Goal: Task Accomplishment & Management: Manage account settings

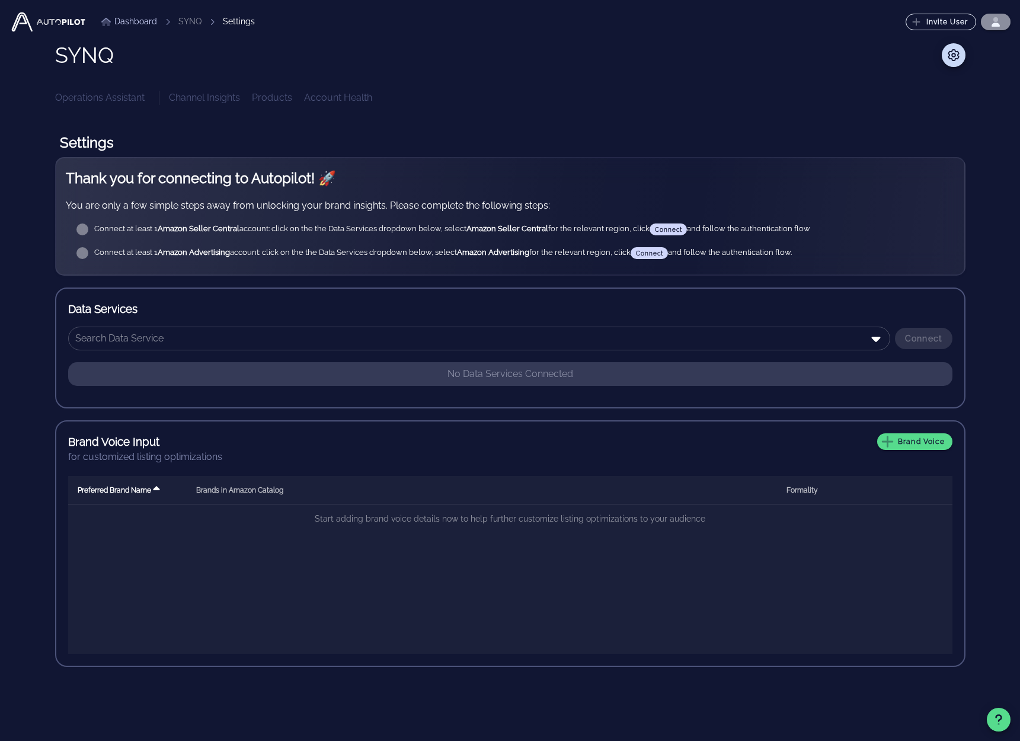
click at [995, 24] on icon "button" at bounding box center [996, 25] width 8 height 4
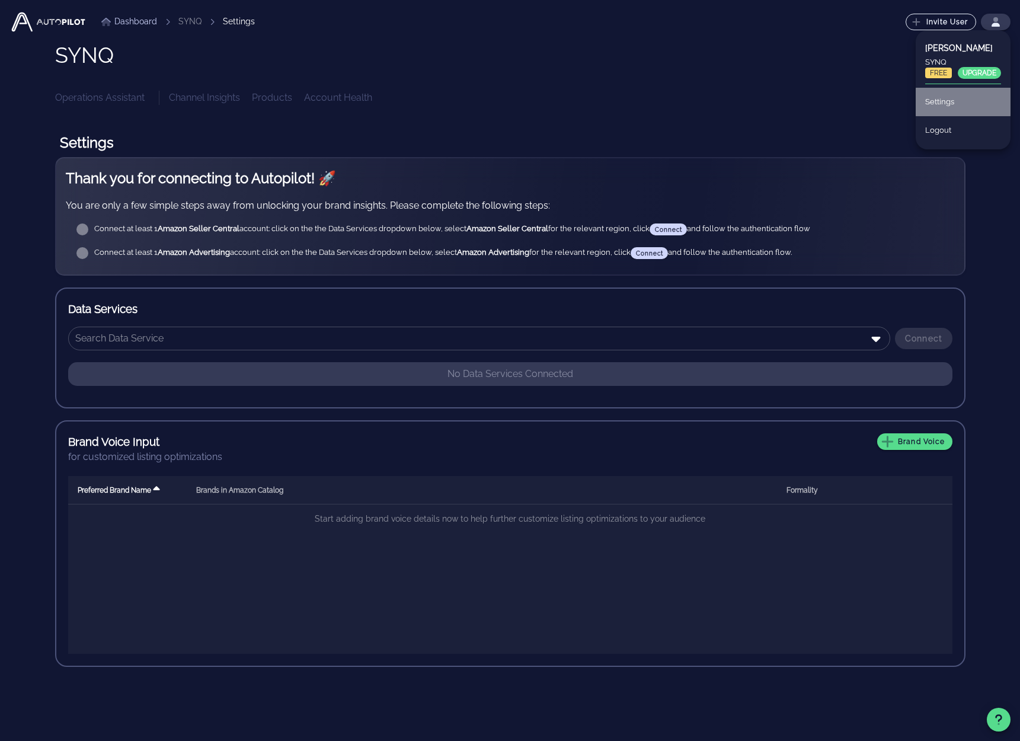
click at [943, 104] on div "Settings" at bounding box center [963, 102] width 76 height 26
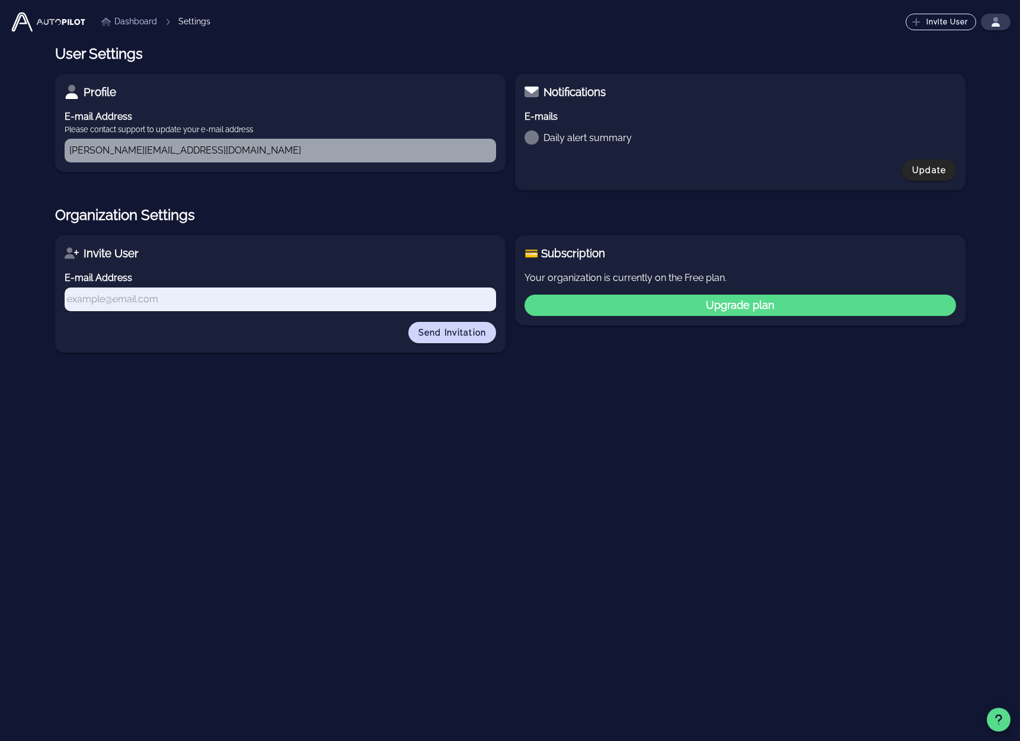
checkbox input "true"
drag, startPoint x: 583, startPoint y: 277, endPoint x: 711, endPoint y: 281, distance: 127.5
click at [711, 281] on p "Your organization is currently on the Free plan." at bounding box center [741, 278] width 432 height 14
click at [151, 23] on link "Dashboard" at bounding box center [129, 21] width 56 height 12
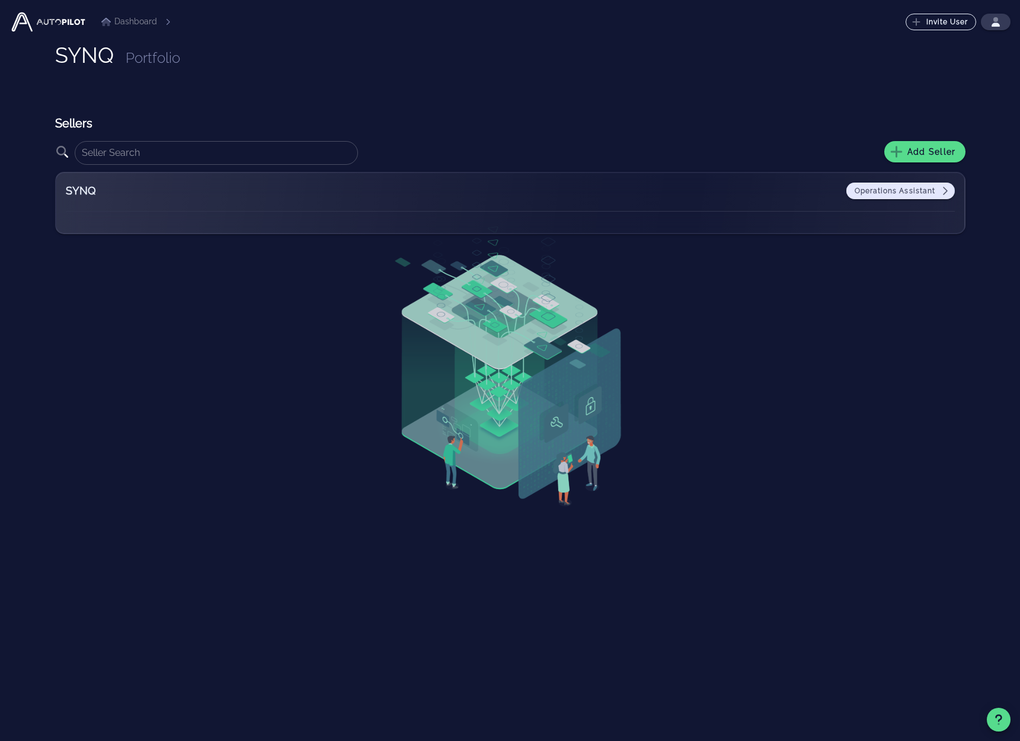
click at [919, 189] on span "Operations Assistant" at bounding box center [901, 190] width 94 height 9
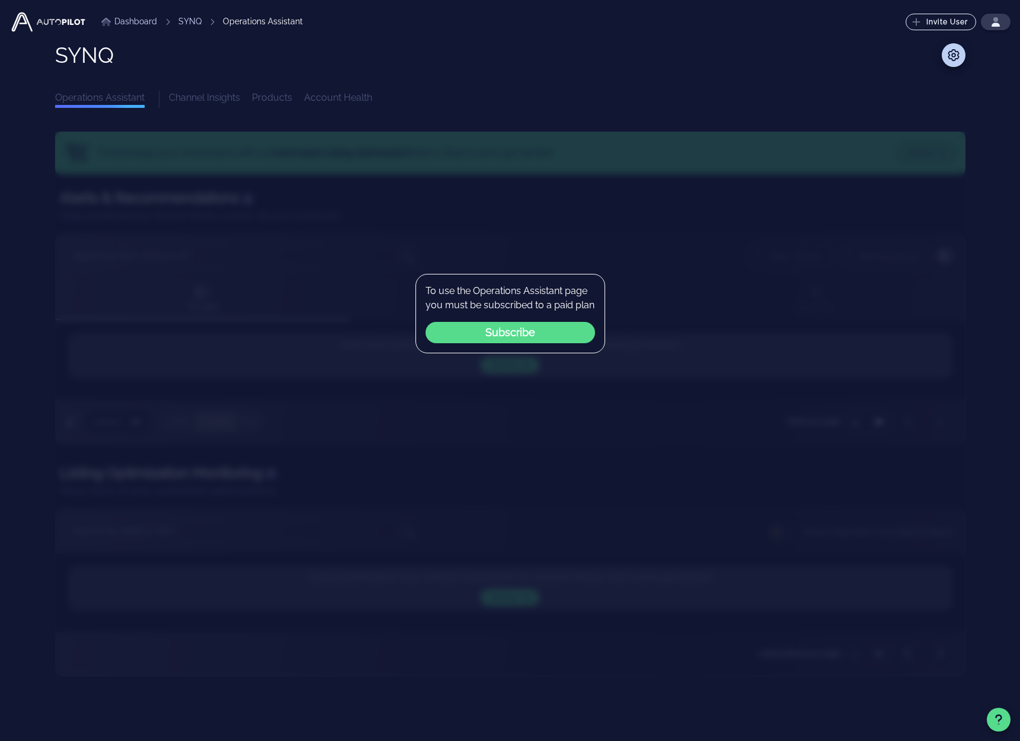
click at [521, 330] on button "Subscribe" at bounding box center [511, 332] width 170 height 21
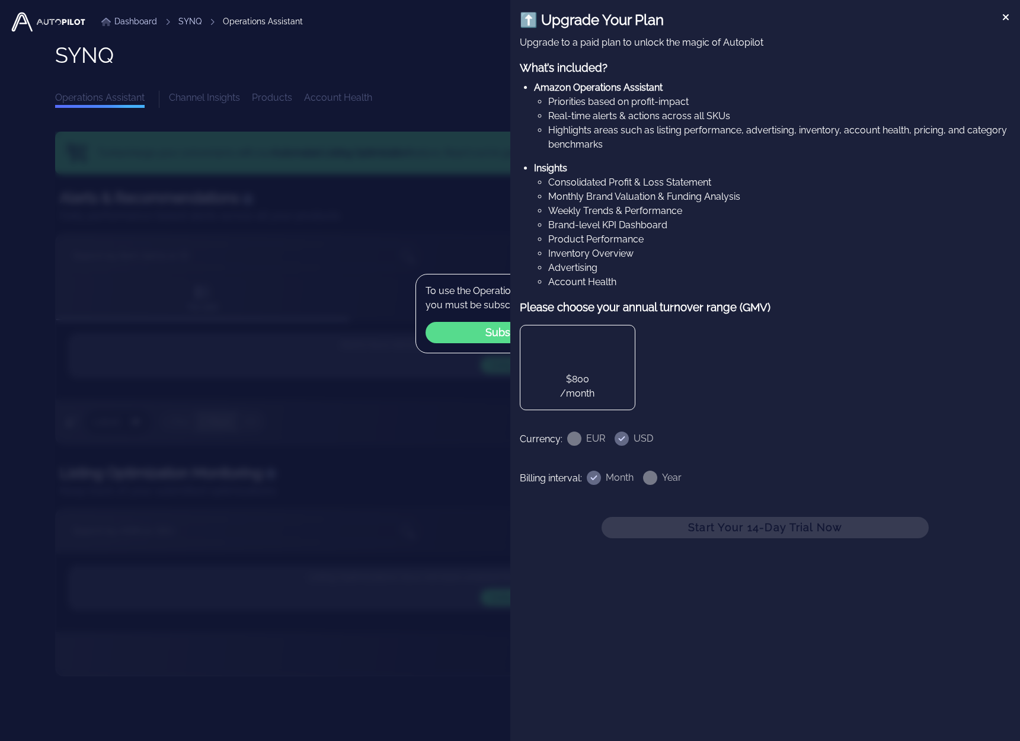
drag, startPoint x: 608, startPoint y: 313, endPoint x: 777, endPoint y: 302, distance: 169.9
click at [776, 302] on h3 "Please choose your annual turnover range (GMV)" at bounding box center [765, 307] width 491 height 17
click at [778, 302] on h3 "Please choose your annual turnover range (GMV)" at bounding box center [765, 307] width 491 height 17
drag, startPoint x: 737, startPoint y: 307, endPoint x: 529, endPoint y: 306, distance: 208.1
click at [554, 297] on div "⬆️ Upgrade Your Plan Upgrade to a paid plan to unlock the magic of Autopilot Wh…" at bounding box center [765, 273] width 491 height 529
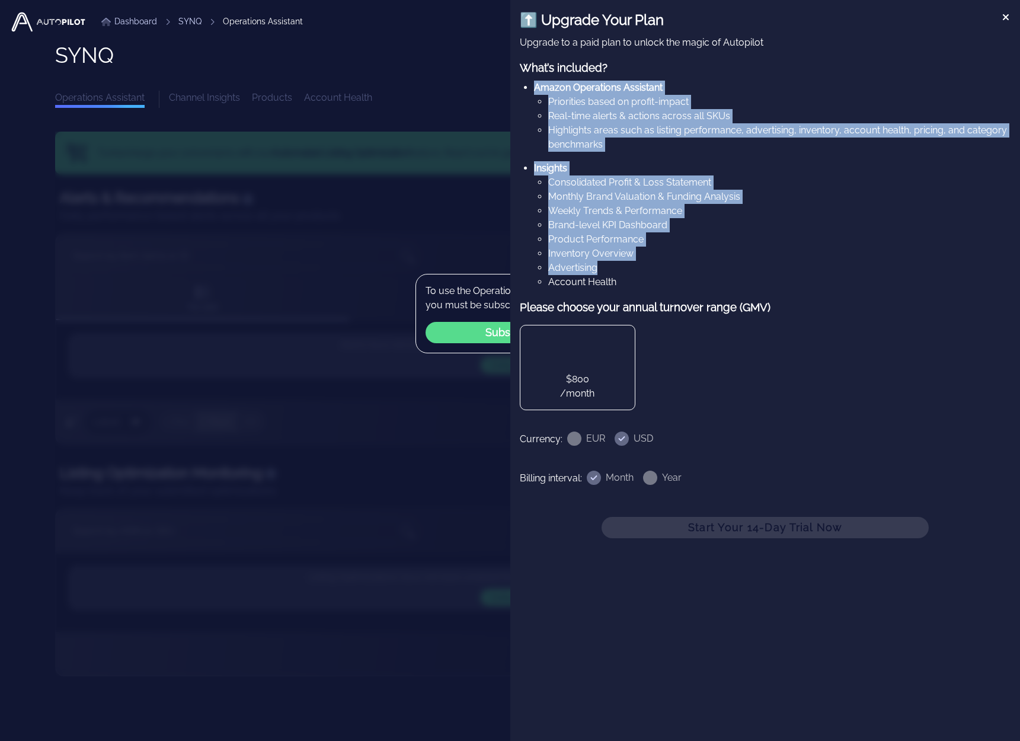
drag, startPoint x: 605, startPoint y: 154, endPoint x: 695, endPoint y: 280, distance: 156.0
click at [652, 262] on div "What’s included? Amazon Operations Assistant Priorities based on profit-impact …" at bounding box center [765, 174] width 491 height 230
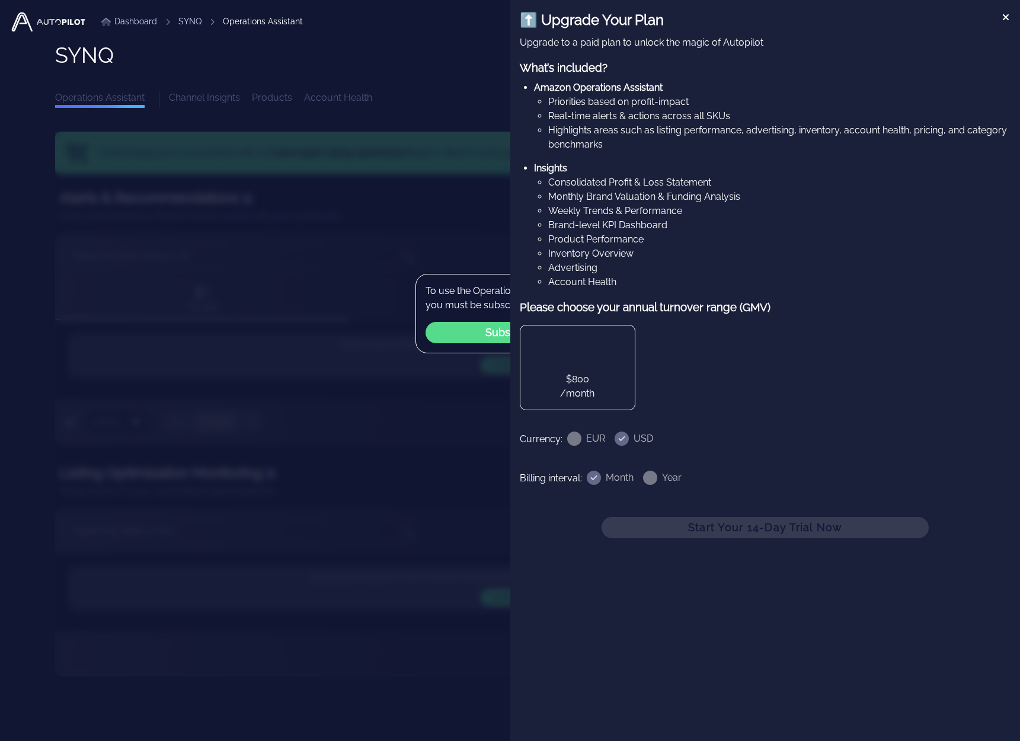
click at [720, 286] on li "Account Health" at bounding box center [779, 282] width 463 height 14
drag, startPoint x: 570, startPoint y: 44, endPoint x: 806, endPoint y: 48, distance: 236.6
click at [782, 47] on p "Upgrade to a paid plan to unlock the magic of Autopilot" at bounding box center [765, 43] width 491 height 14
click at [806, 48] on p "Upgrade to a paid plan to unlock the magic of Autopilot" at bounding box center [765, 43] width 491 height 14
drag, startPoint x: 799, startPoint y: 48, endPoint x: 569, endPoint y: 41, distance: 229.5
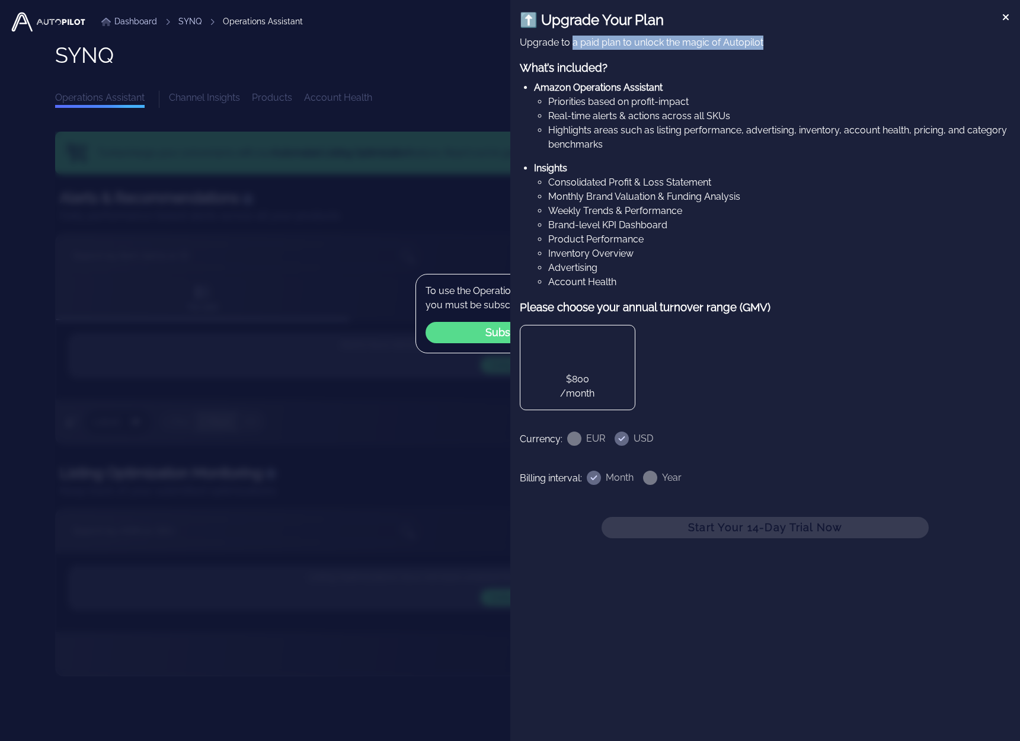
click at [571, 42] on p "Upgrade to a paid plan to unlock the magic of Autopilot" at bounding box center [765, 43] width 491 height 14
drag, startPoint x: 571, startPoint y: 100, endPoint x: 711, endPoint y: 99, distance: 139.9
click at [711, 99] on li "Priorities based on profit-impact" at bounding box center [779, 102] width 463 height 14
drag, startPoint x: 554, startPoint y: 117, endPoint x: 736, endPoint y: 117, distance: 181.4
click at [734, 117] on li "Real-time alerts & actions across all SKUs" at bounding box center [779, 116] width 463 height 14
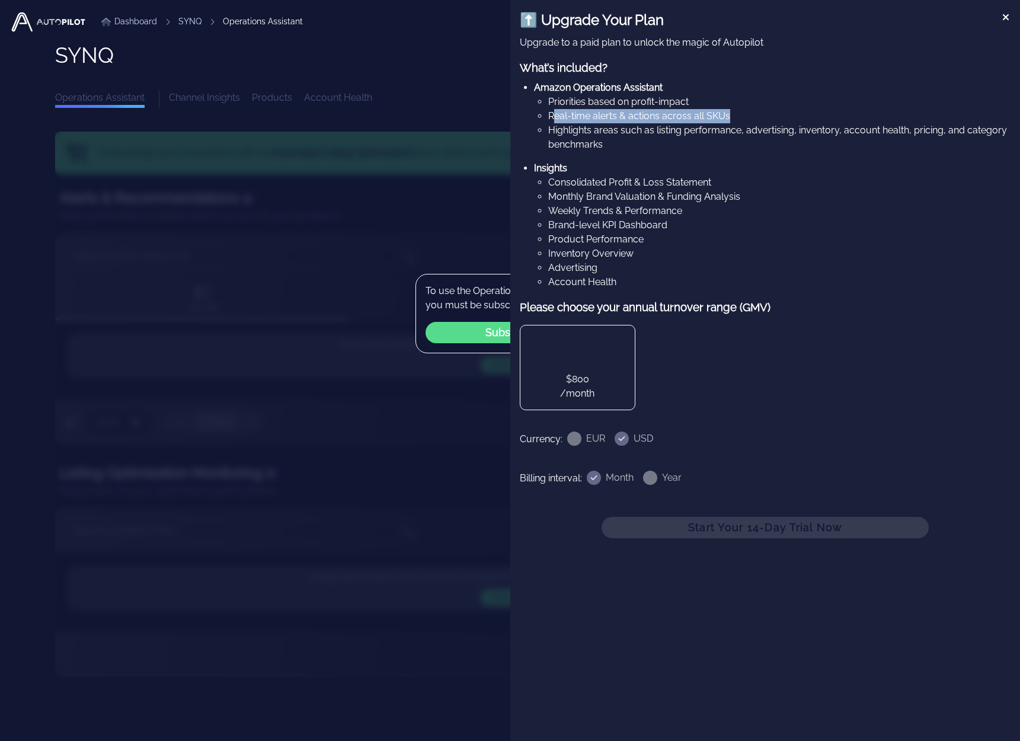
click at [736, 117] on li "Real-time alerts & actions across all SKUs" at bounding box center [779, 116] width 463 height 14
drag, startPoint x: 732, startPoint y: 117, endPoint x: 574, endPoint y: 116, distance: 157.7
click at [574, 116] on li "Real-time alerts & actions across all SKUs" at bounding box center [779, 116] width 463 height 14
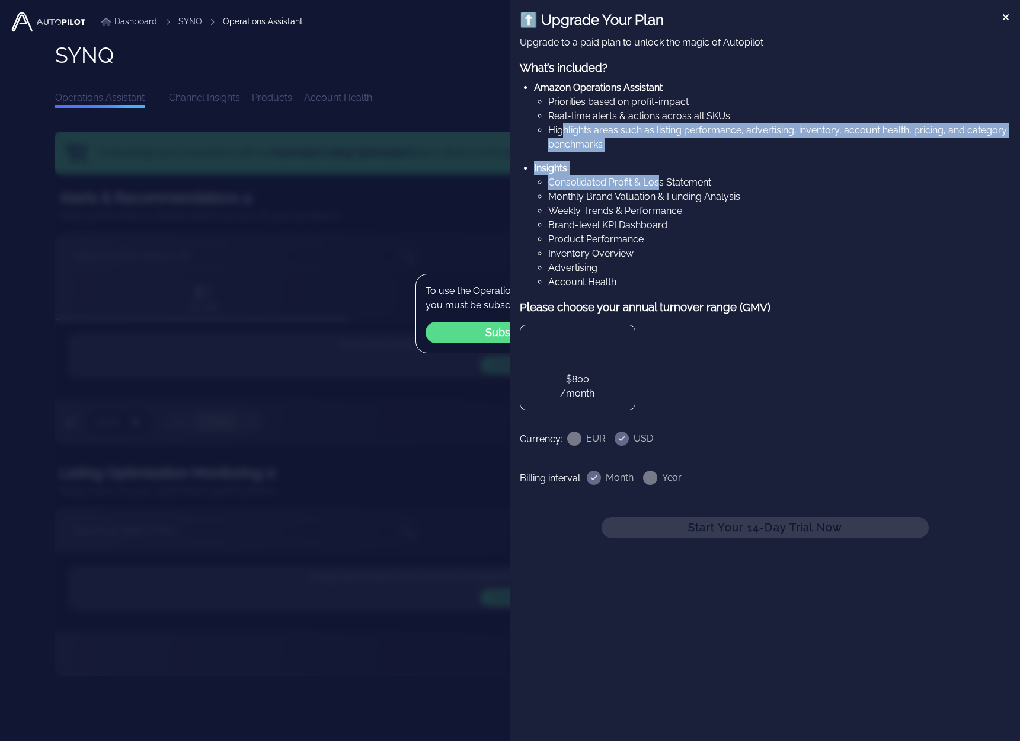
drag, startPoint x: 563, startPoint y: 133, endPoint x: 679, endPoint y: 177, distance: 124.0
click at [659, 179] on ul "Amazon Operations Assistant Priorities based on profit-impact Real-time alerts …" at bounding box center [765, 185] width 491 height 209
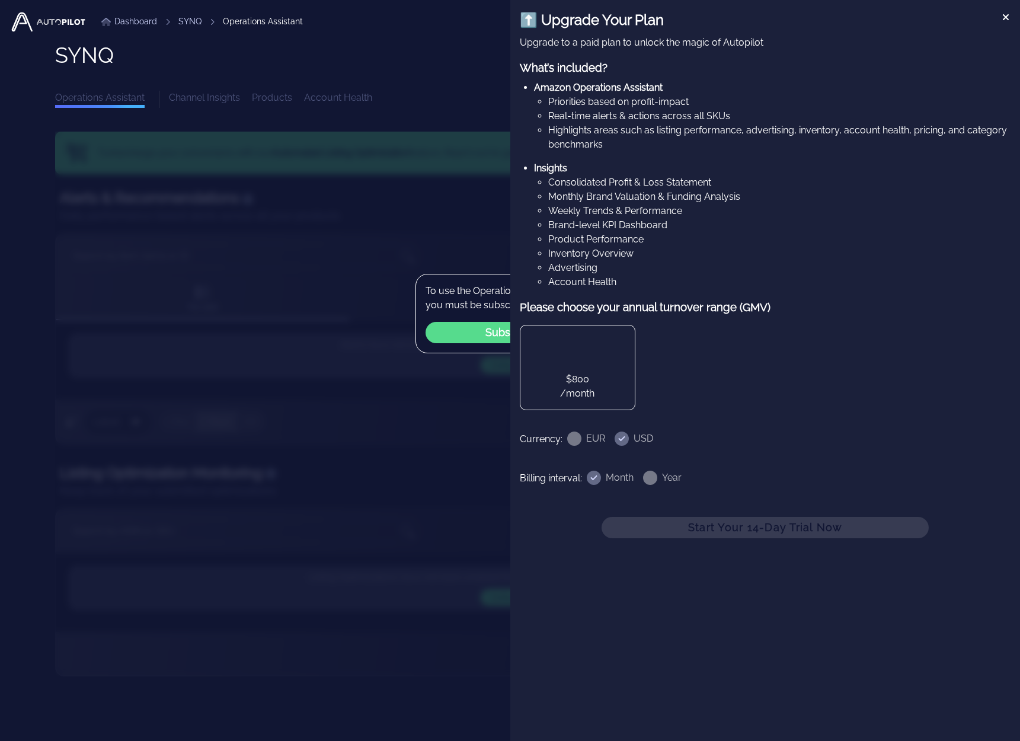
click at [692, 176] on li "Consolidated Profit & Loss Statement" at bounding box center [779, 182] width 463 height 14
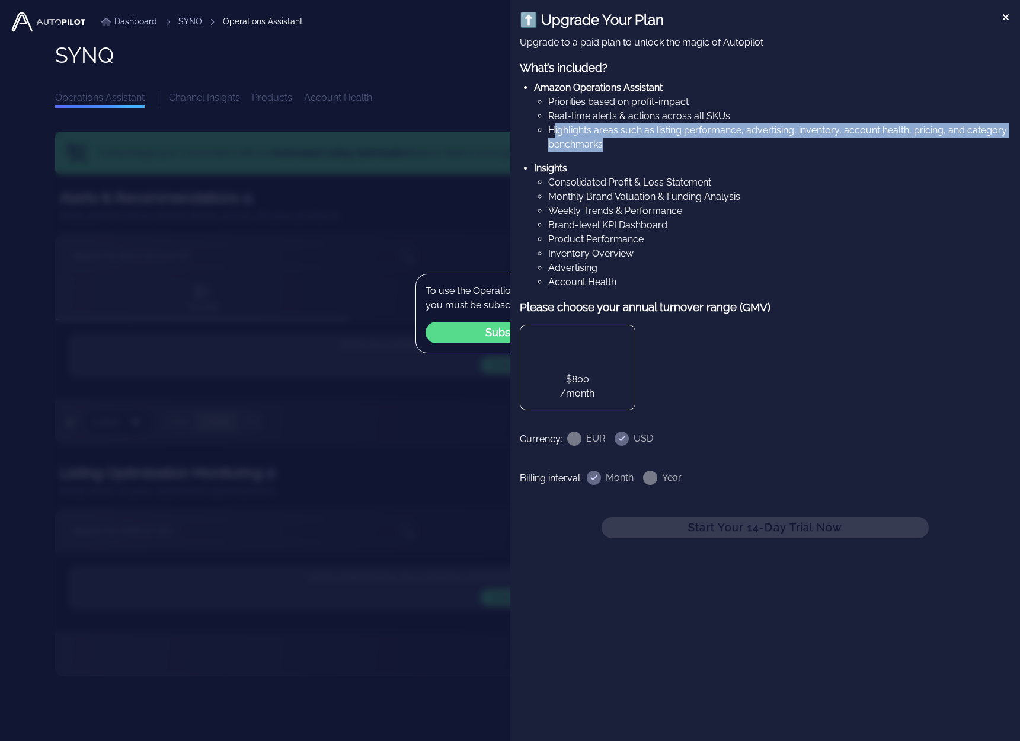
drag, startPoint x: 602, startPoint y: 142, endPoint x: 554, endPoint y: 130, distance: 49.6
click at [554, 130] on li "Highlights areas such as listing performance, advertising, inventory, account h…" at bounding box center [779, 137] width 463 height 28
drag, startPoint x: 614, startPoint y: 132, endPoint x: 903, endPoint y: 145, distance: 289.6
click at [824, 142] on li "Highlights areas such as listing performance, advertising, inventory, account h…" at bounding box center [779, 137] width 463 height 28
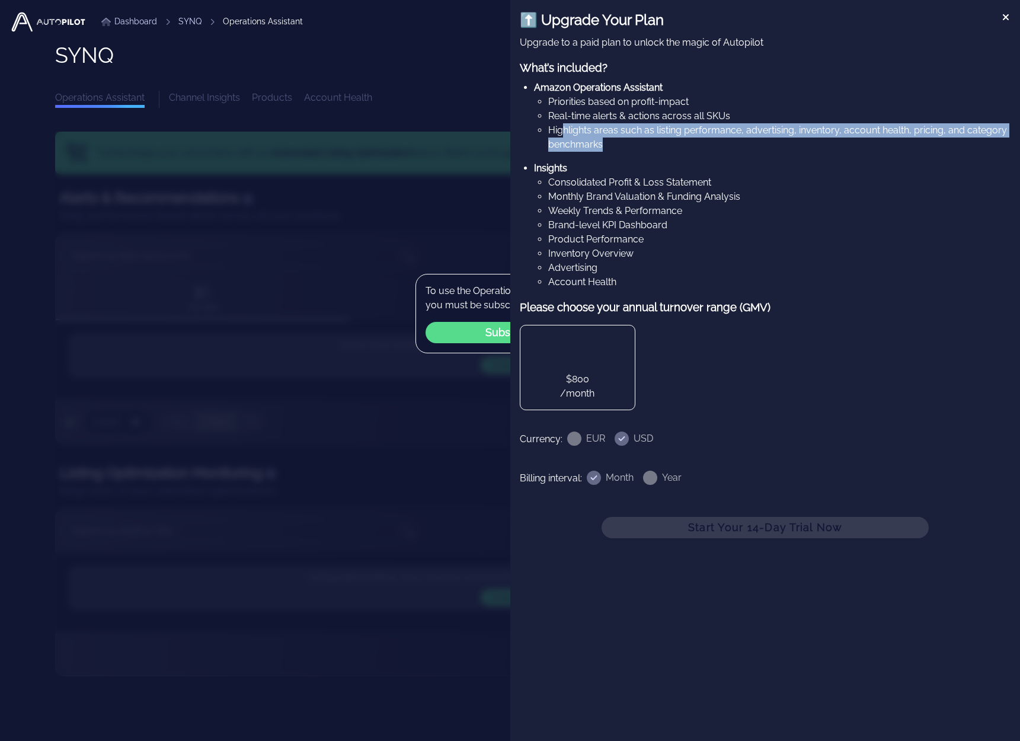
click at [903, 145] on li "Highlights areas such as listing performance, advertising, inventory, account h…" at bounding box center [779, 137] width 463 height 28
drag, startPoint x: 870, startPoint y: 138, endPoint x: 781, endPoint y: 134, distance: 89.0
click at [791, 135] on li "Highlights areas such as listing performance, advertising, inventory, account h…" at bounding box center [779, 137] width 463 height 28
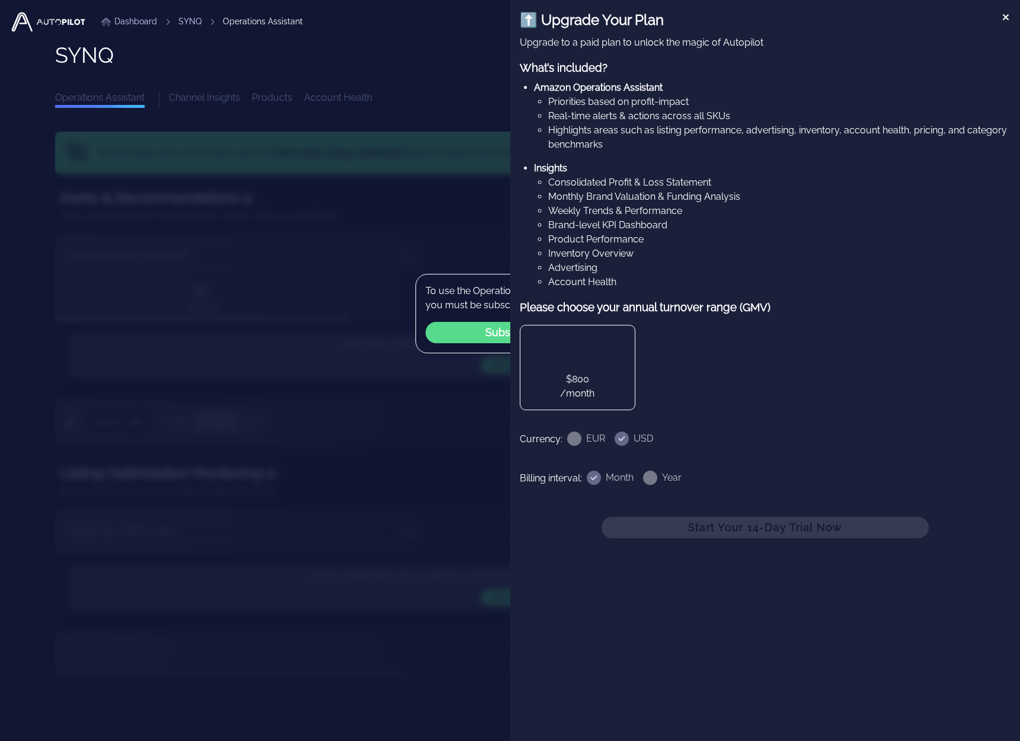
click at [781, 134] on li "Highlights areas such as listing performance, advertising, inventory, account h…" at bounding box center [779, 137] width 463 height 28
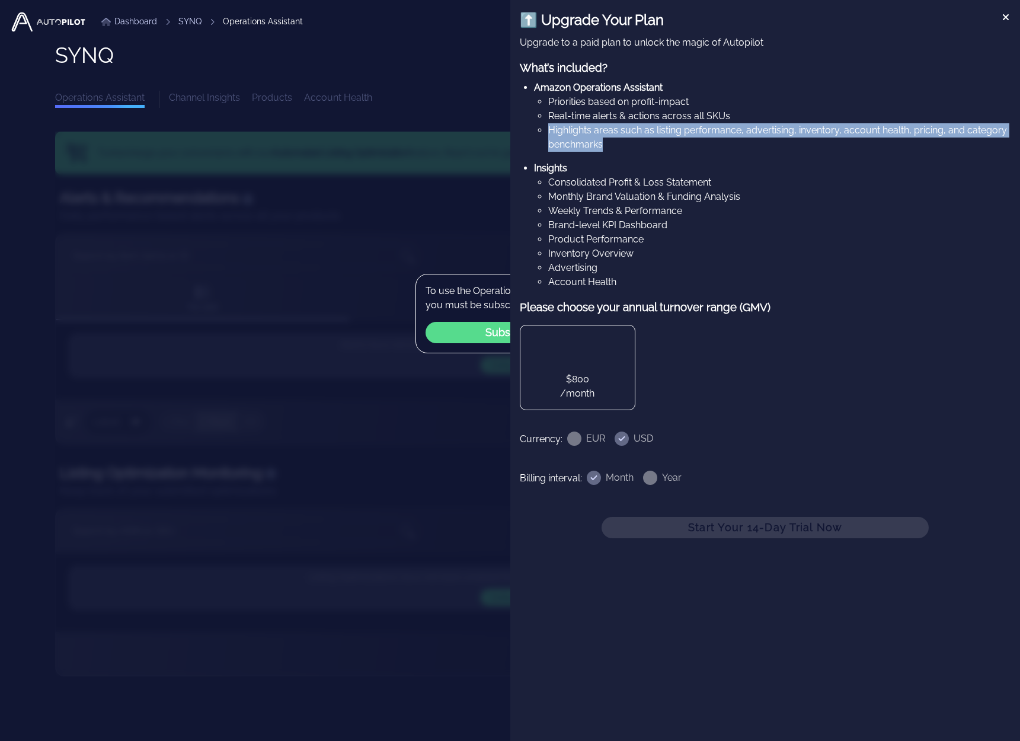
click at [781, 134] on li "Highlights areas such as listing performance, advertising, inventory, account h…" at bounding box center [779, 137] width 463 height 28
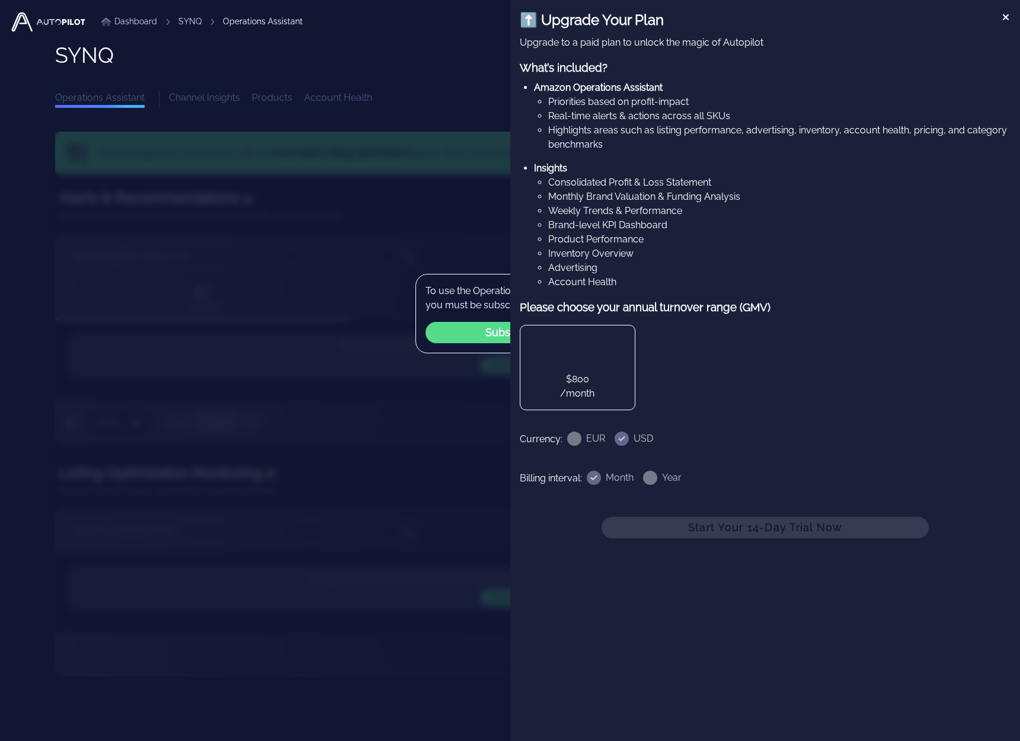
drag, startPoint x: 682, startPoint y: 147, endPoint x: 662, endPoint y: 146, distance: 20.2
click at [682, 147] on li "Highlights areas such as listing performance, advertising, inventory, account h…" at bounding box center [779, 137] width 463 height 28
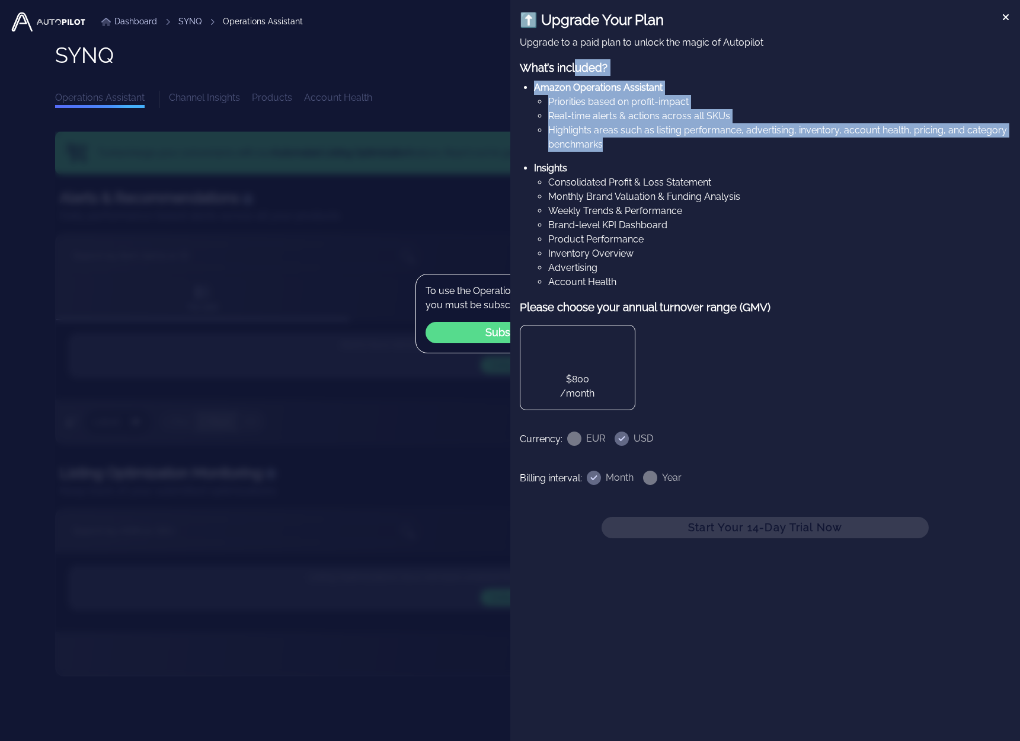
drag, startPoint x: 627, startPoint y: 142, endPoint x: 522, endPoint y: 55, distance: 136.4
click at [522, 55] on div "⬆️ Upgrade Your Plan Upgrade to a paid plan to unlock the magic of Autopilot Wh…" at bounding box center [765, 149] width 491 height 280
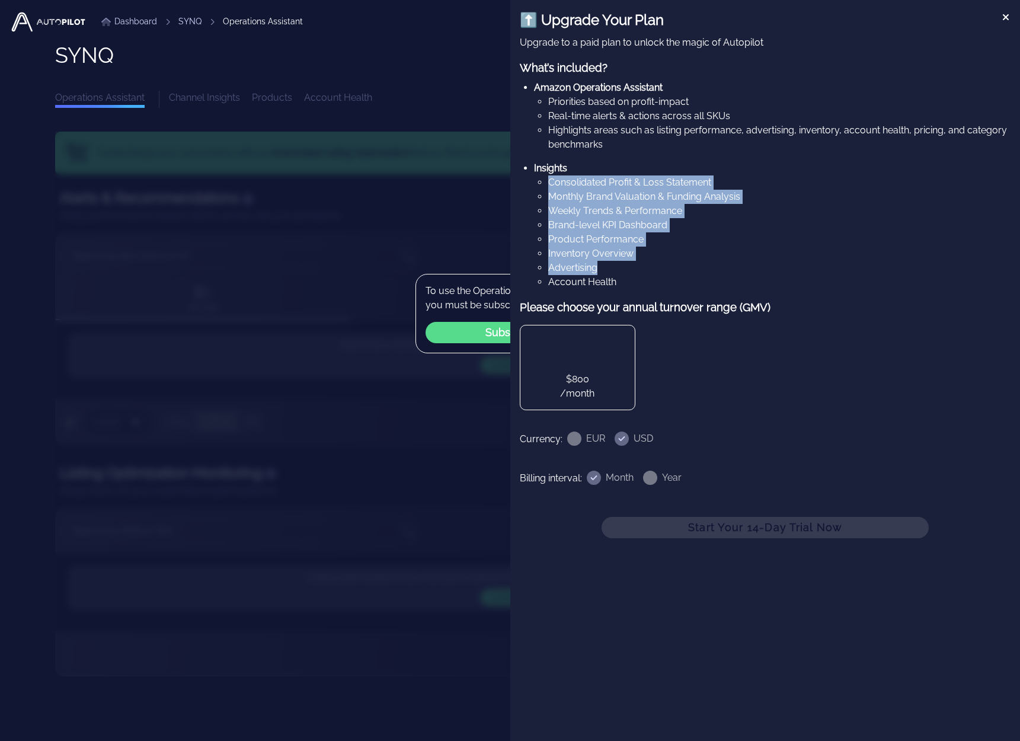
drag, startPoint x: 551, startPoint y: 181, endPoint x: 701, endPoint y: 276, distance: 177.2
click at [699, 275] on ul "Consolidated Profit & Loss Statement Monthly Brand Valuation & Funding Analysis…" at bounding box center [772, 232] width 477 height 114
click at [701, 276] on li "Account Health" at bounding box center [779, 282] width 463 height 14
drag, startPoint x: 660, startPoint y: 256, endPoint x: 550, endPoint y: 188, distance: 128.8
click at [552, 190] on ul "Consolidated Profit & Loss Statement Monthly Brand Valuation & Funding Analysis…" at bounding box center [772, 232] width 477 height 114
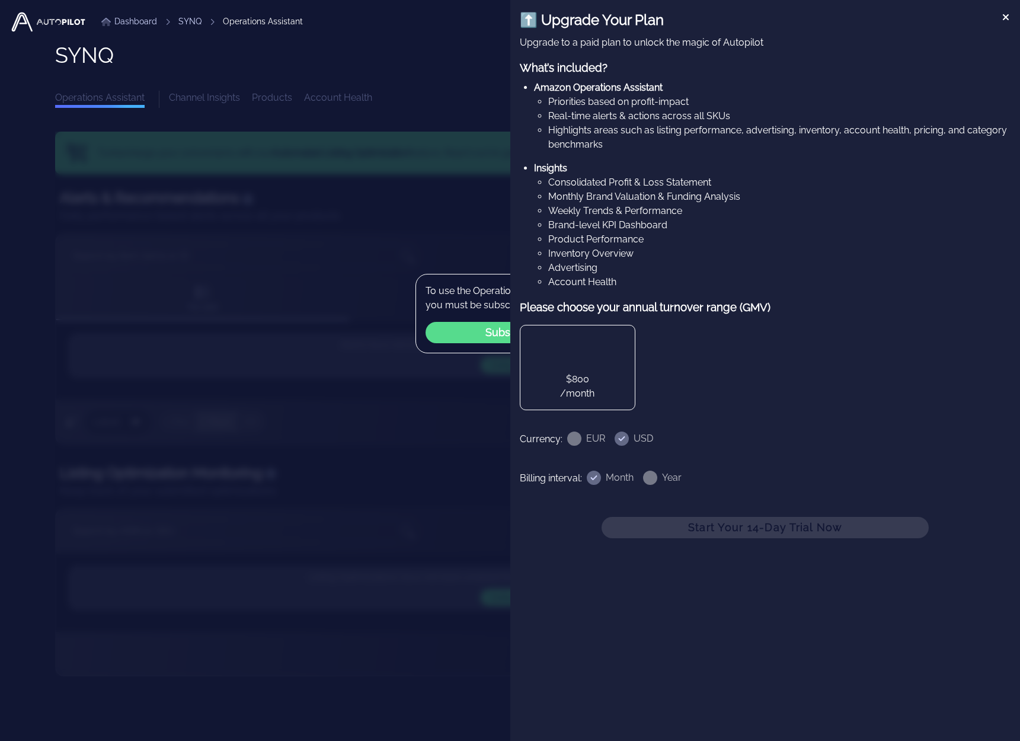
drag, startPoint x: 542, startPoint y: 175, endPoint x: 647, endPoint y: 272, distance: 141.8
click at [645, 271] on ul "Consolidated Profit & Loss Statement Monthly Brand Valuation & Funding Analysis…" at bounding box center [772, 232] width 477 height 114
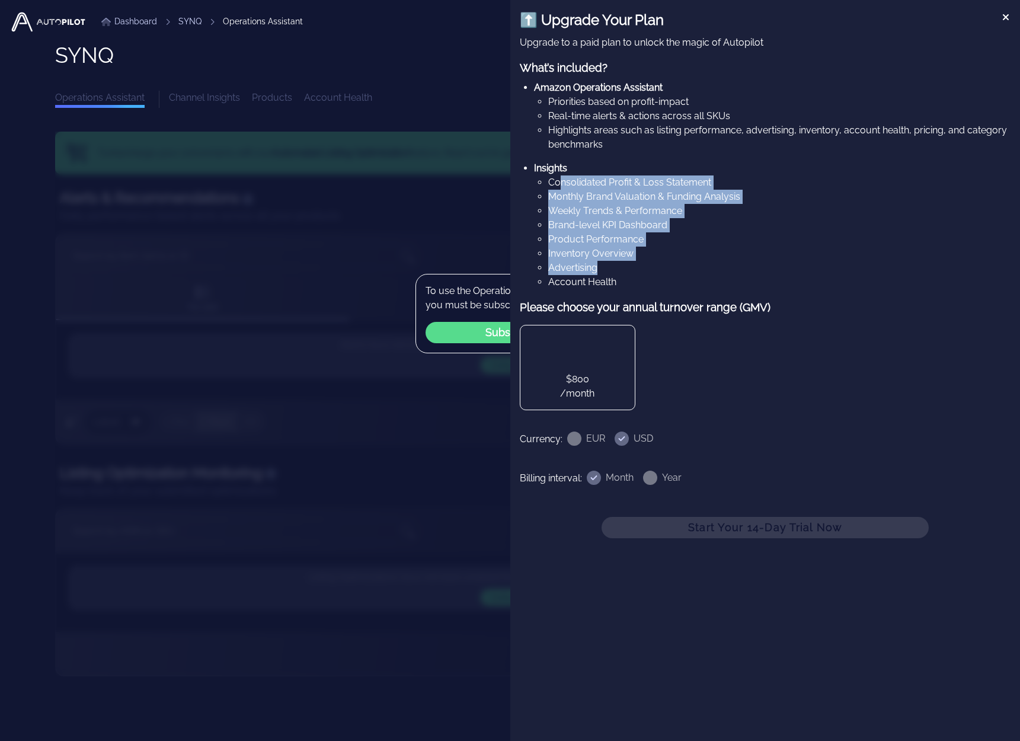
drag, startPoint x: 647, startPoint y: 272, endPoint x: 554, endPoint y: 172, distance: 136.7
click at [558, 175] on ul "Consolidated Profit & Loss Statement Monthly Brand Valuation & Funding Analysis…" at bounding box center [772, 232] width 477 height 114
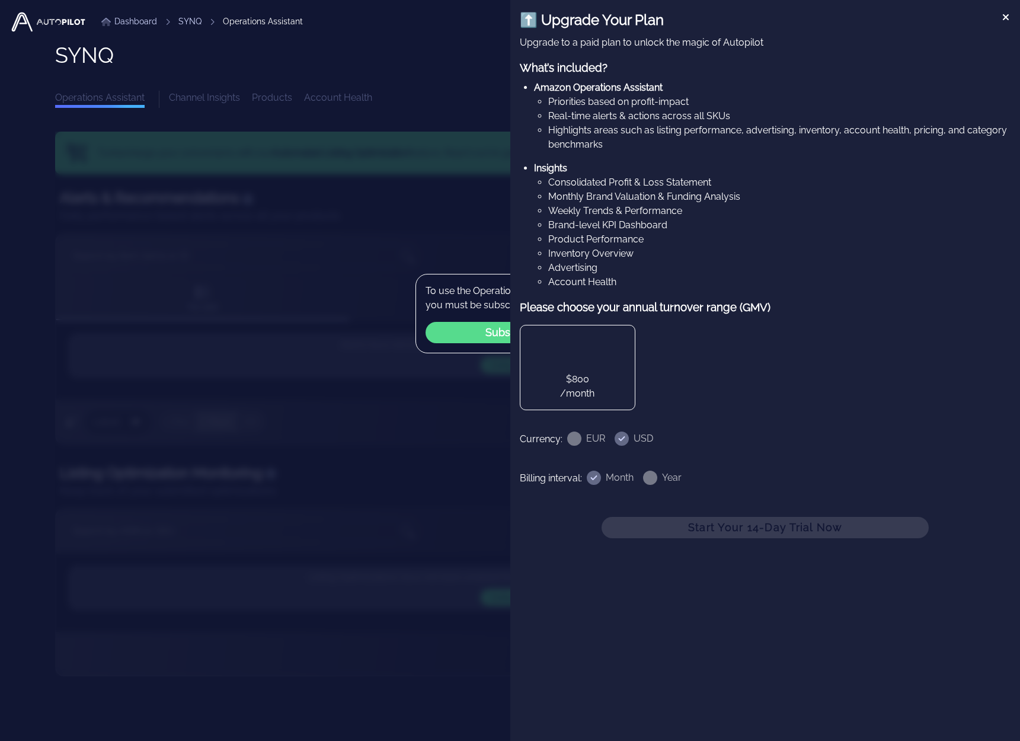
click at [554, 174] on li "Insights Consolidated Profit & Loss Statement Monthly Brand Valuation & Funding…" at bounding box center [772, 225] width 477 height 128
click at [1003, 17] on icon at bounding box center [1005, 16] width 9 height 9
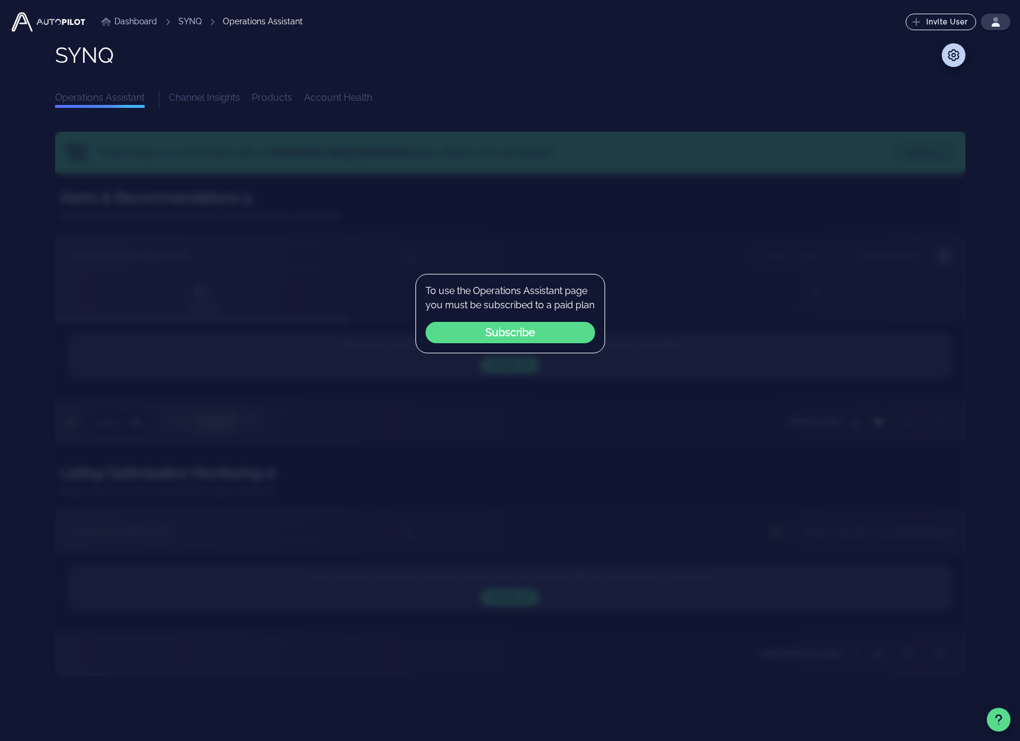
click at [679, 325] on div "To use the Operations Assistant page you must be subscribed to a paid plan Subs…" at bounding box center [510, 404] width 911 height 545
click at [558, 335] on button "Subscribe" at bounding box center [511, 332] width 170 height 21
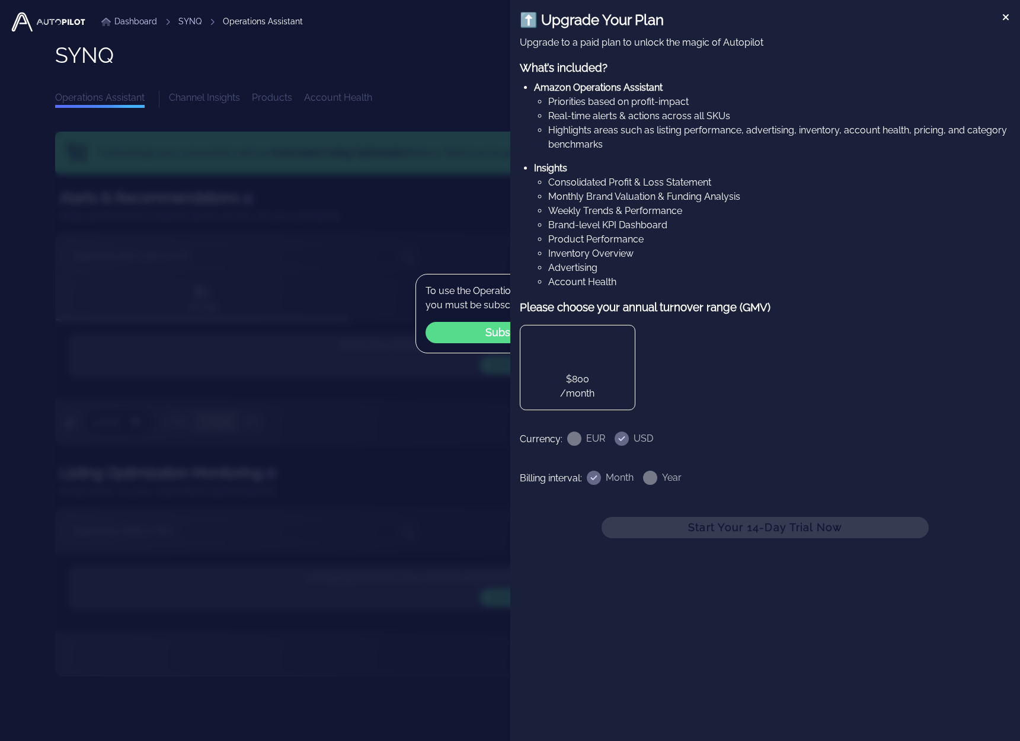
click at [675, 287] on li "Account Health" at bounding box center [779, 282] width 463 height 14
click at [1005, 15] on icon at bounding box center [1005, 16] width 9 height 9
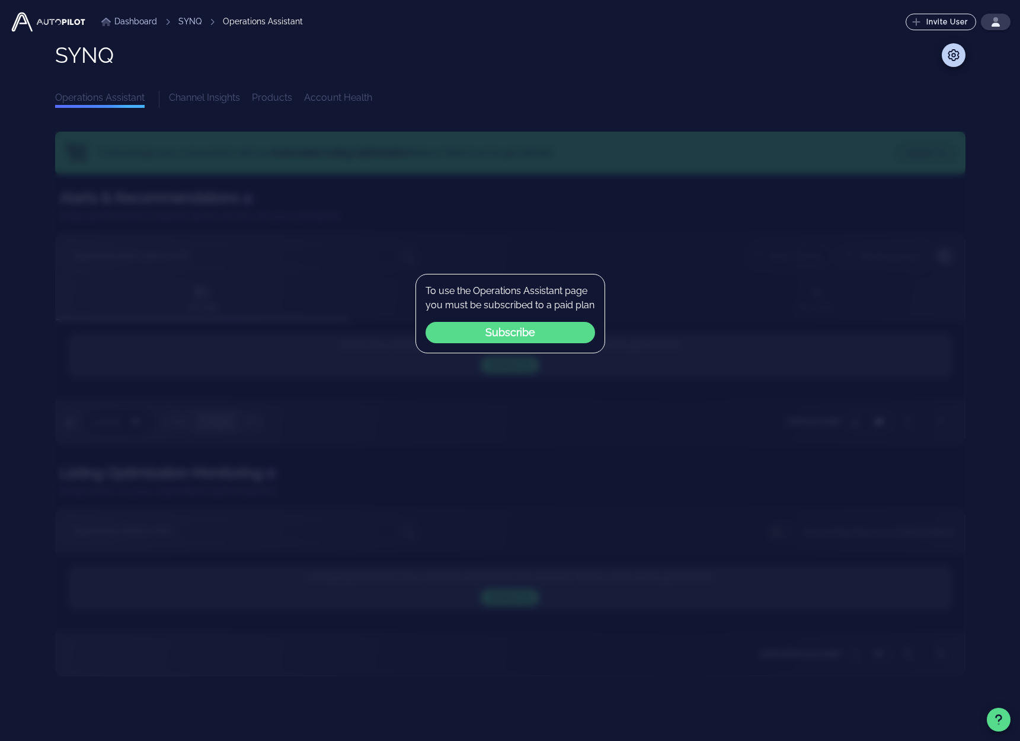
click at [554, 56] on div at bounding box center [543, 55] width 845 height 24
click at [216, 99] on div "Channel Insights Products Account Health" at bounding box center [567, 99] width 797 height 17
drag, startPoint x: 458, startPoint y: 218, endPoint x: 451, endPoint y: 209, distance: 11.9
click at [458, 218] on div "To use the Operations Assistant page you must be subscribed to a paid plan Subs…" at bounding box center [510, 404] width 911 height 545
click at [330, 111] on div "SYNQ Operations Assistant Channel Insights Products Account Health Turbocharge …" at bounding box center [510, 359] width 911 height 633
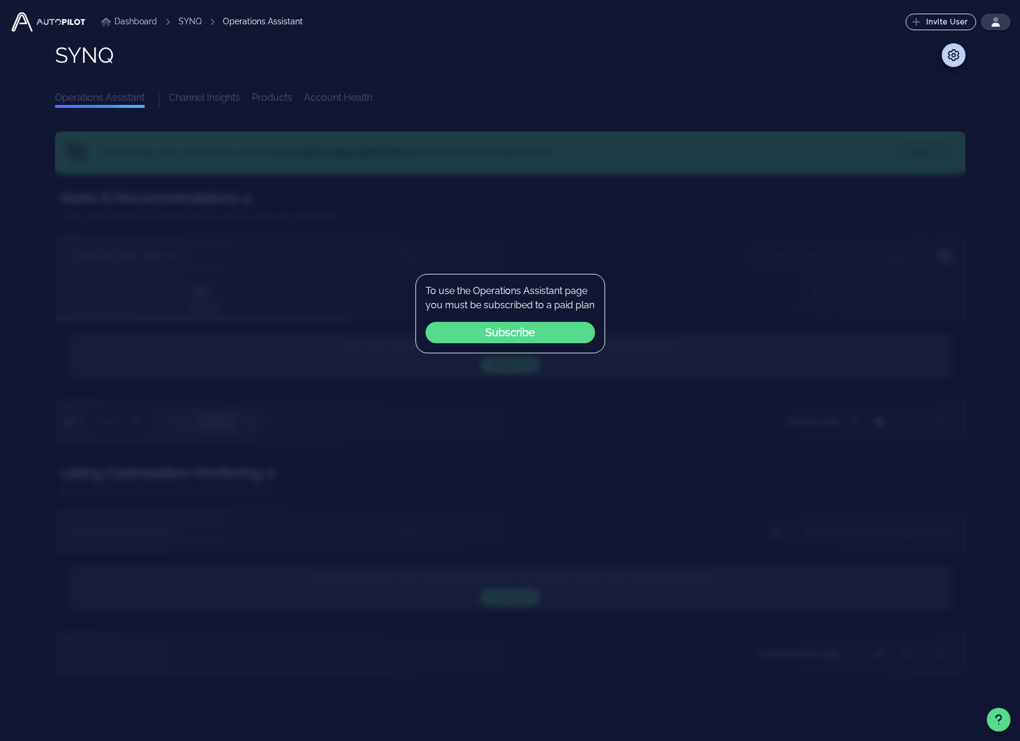
click at [330, 91] on div "Channel Insights Products Account Health" at bounding box center [567, 99] width 797 height 17
click at [199, 23] on link "SYNQ" at bounding box center [189, 21] width 23 height 12
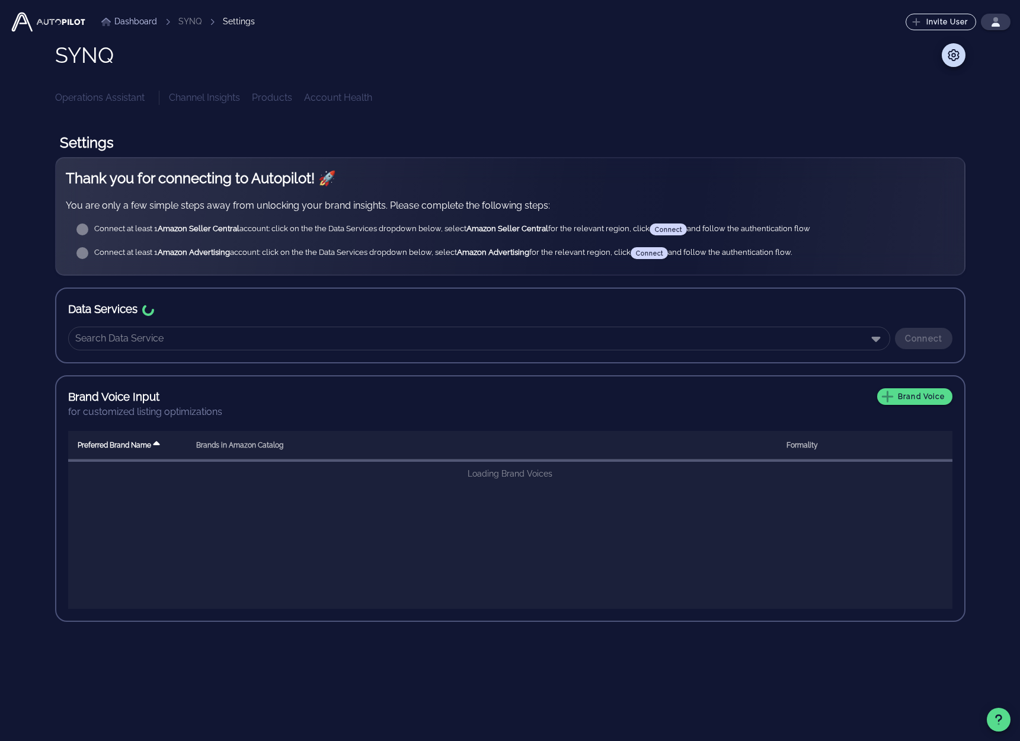
click at [195, 22] on li "SYNQ" at bounding box center [189, 21] width 23 height 12
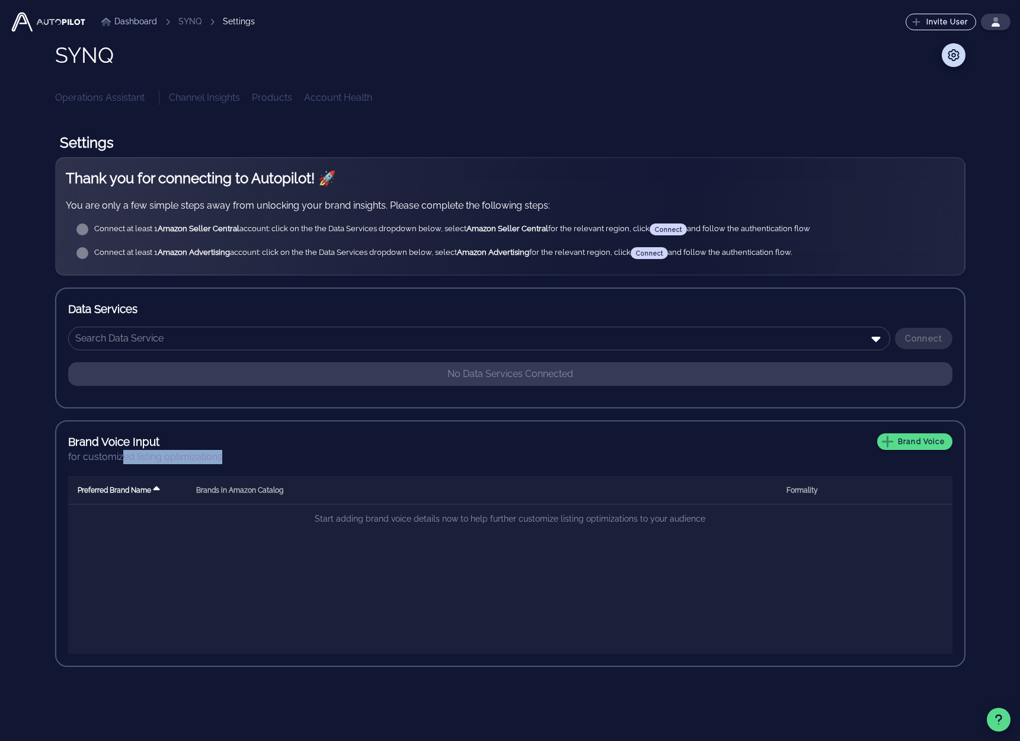
drag, startPoint x: 87, startPoint y: 462, endPoint x: 213, endPoint y: 465, distance: 126.3
click at [213, 465] on div "Brand Voice Input Brand Voice for customized listing optimizations Preferred Br…" at bounding box center [510, 543] width 911 height 247
click at [233, 467] on div "Brand Voice Input Brand Voice for customized listing optimizations Preferred Br…" at bounding box center [510, 543] width 911 height 247
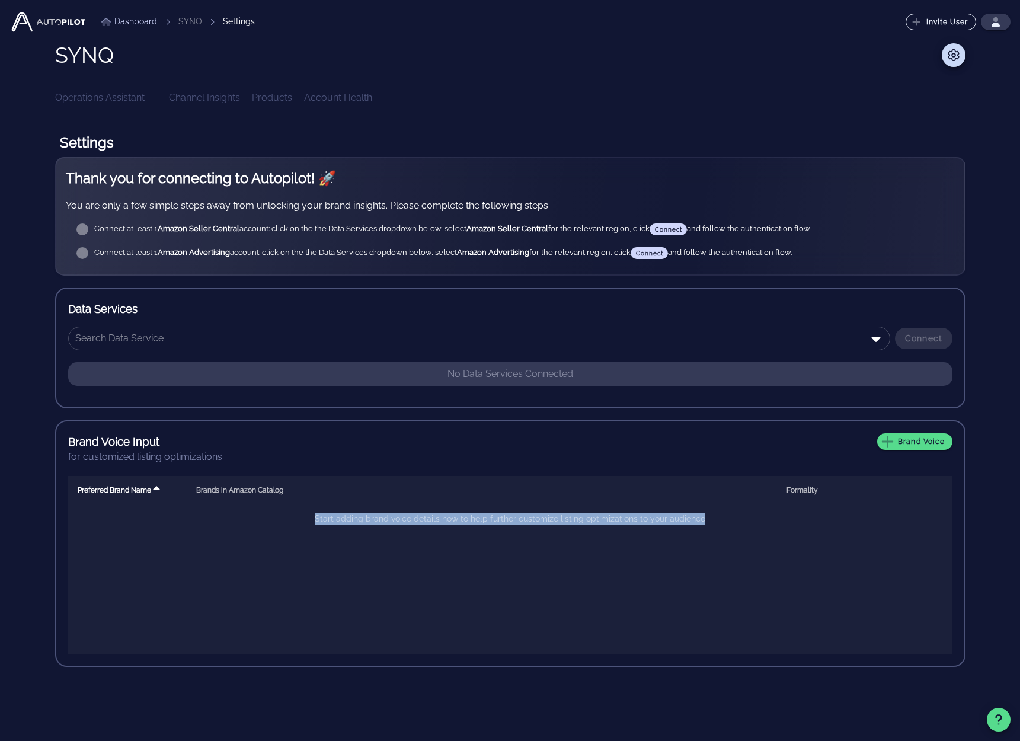
drag, startPoint x: 289, startPoint y: 522, endPoint x: 448, endPoint y: 530, distance: 159.7
click at [410, 526] on td "Start adding brand voice details now to help further customize listing optimiza…" at bounding box center [510, 519] width 885 height 28
click at [454, 531] on td "Start adding brand voice details now to help further customize listing optimiza…" at bounding box center [510, 519] width 885 height 28
drag, startPoint x: 387, startPoint y: 519, endPoint x: 626, endPoint y: 516, distance: 238.9
click at [601, 517] on td "Start adding brand voice details now to help further customize listing optimiza…" at bounding box center [510, 519] width 885 height 28
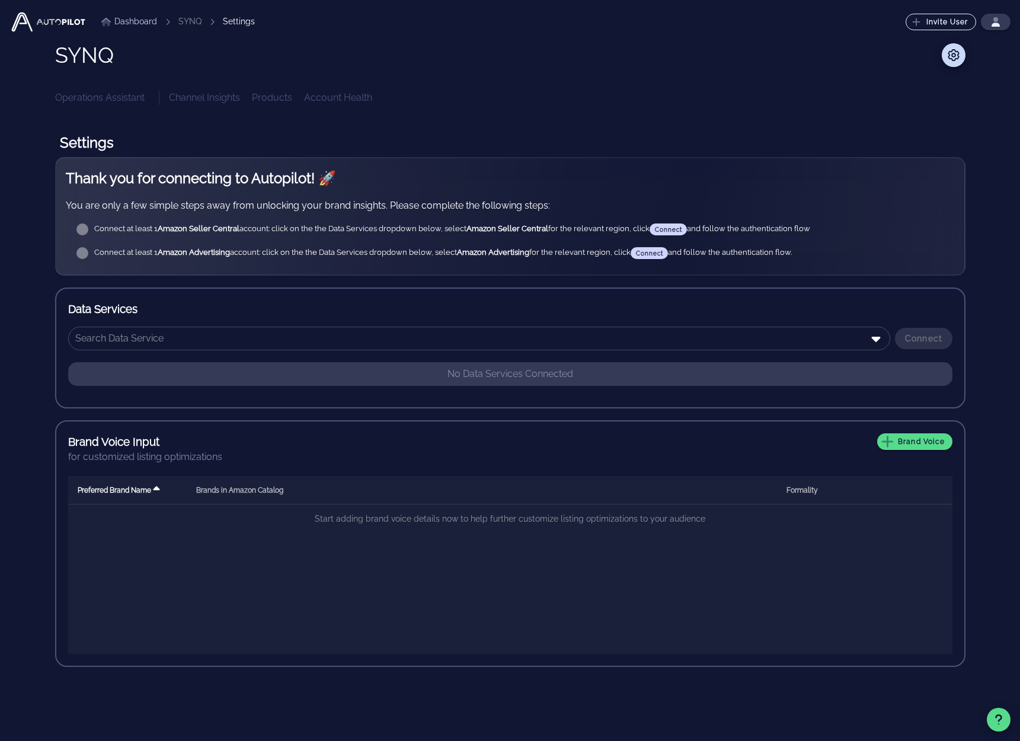
click at [626, 516] on td "Start adding brand voice details now to help further customize listing optimiza…" at bounding box center [510, 519] width 885 height 28
drag, startPoint x: 663, startPoint y: 518, endPoint x: 501, endPoint y: 520, distance: 162.4
click at [502, 520] on td "Start adding brand voice details now to help further customize listing optimiza…" at bounding box center [510, 519] width 885 height 28
click at [665, 538] on div "Preferred Brand Name Brands in Amazon Catalog Formality Start adding brand voic…" at bounding box center [510, 565] width 885 height 178
drag, startPoint x: 684, startPoint y: 526, endPoint x: 544, endPoint y: 516, distance: 140.2
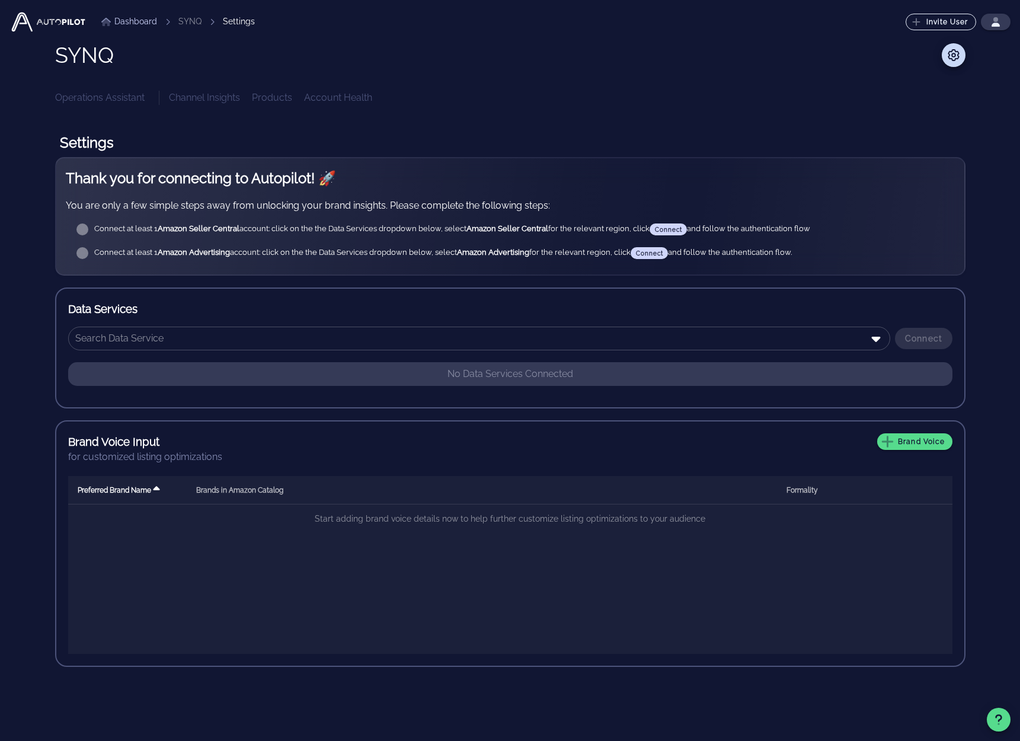
click at [560, 518] on td "Start adding brand voice details now to help further customize listing optimiza…" at bounding box center [510, 519] width 885 height 28
drag, startPoint x: 730, startPoint y: 247, endPoint x: 417, endPoint y: 236, distance: 312.6
click at [417, 236] on div "Thank you for connecting to Autopilot! 🚀 You are only a few simple steps away f…" at bounding box center [510, 216] width 911 height 119
click at [417, 237] on div "Connect at least 1 Amazon Seller Central account: click on the the Data Service…" at bounding box center [519, 229] width 851 height 21
drag, startPoint x: 157, startPoint y: 251, endPoint x: 184, endPoint y: 253, distance: 27.3
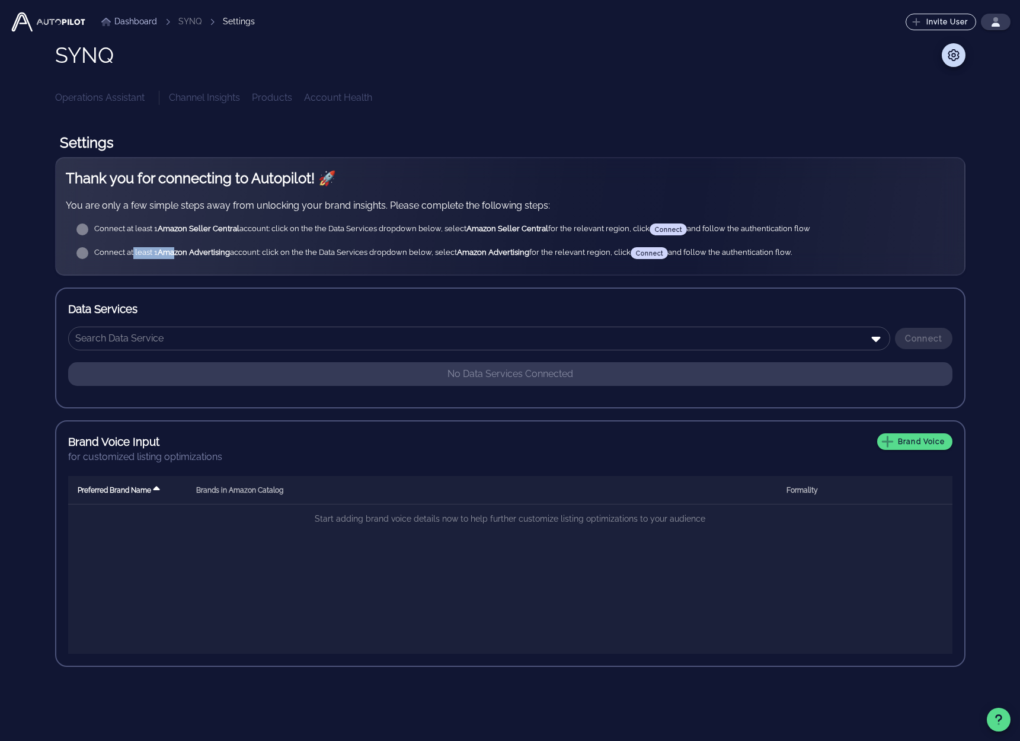
click at [175, 252] on div "Connect at least 1 Amazon Advertising account: click on the the Data Services d…" at bounding box center [519, 253] width 851 height 12
click at [184, 253] on strong "Amazon Advertising" at bounding box center [194, 252] width 72 height 9
drag, startPoint x: 114, startPoint y: 229, endPoint x: 352, endPoint y: 228, distance: 237.7
click at [351, 228] on div "Connect at least 1 Amazon Seller Central account: click on the the Data Service…" at bounding box center [519, 230] width 851 height 12
click at [356, 229] on div "Connect at least 1 Amazon Seller Central account: click on the the Data Service…" at bounding box center [519, 230] width 851 height 12
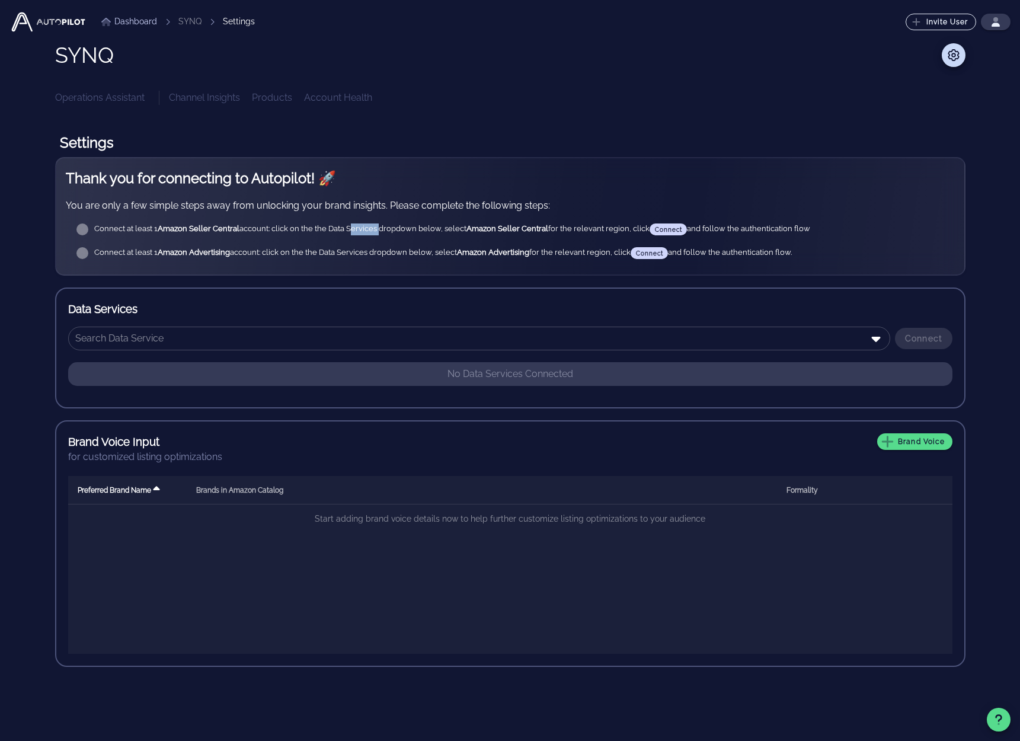
click at [356, 229] on div "Connect at least 1 Amazon Seller Central account: click on the the Data Service…" at bounding box center [519, 230] width 851 height 12
click at [358, 229] on div "Connect at least 1 Amazon Seller Central account: click on the the Data Service…" at bounding box center [519, 230] width 851 height 12
drag, startPoint x: 286, startPoint y: 235, endPoint x: 419, endPoint y: 232, distance: 133.4
click at [408, 232] on div "Connect at least 1 Amazon Seller Central account: click on the the Data Service…" at bounding box center [519, 229] width 851 height 21
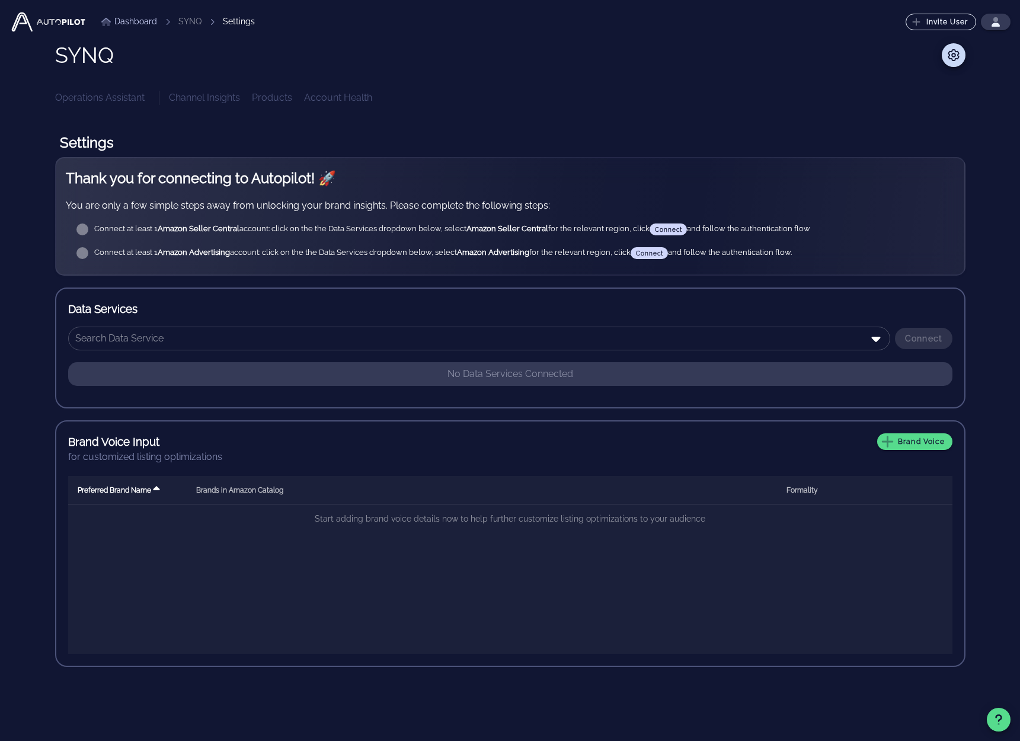
click at [419, 232] on div "Connect at least 1 Amazon Seller Central account: click on the the Data Service…" at bounding box center [519, 230] width 851 height 12
click at [591, 323] on div "Data Services ​ Connect No Data Services Connected" at bounding box center [510, 348] width 911 height 121
click at [541, 338] on input "text" at bounding box center [470, 338] width 791 height 19
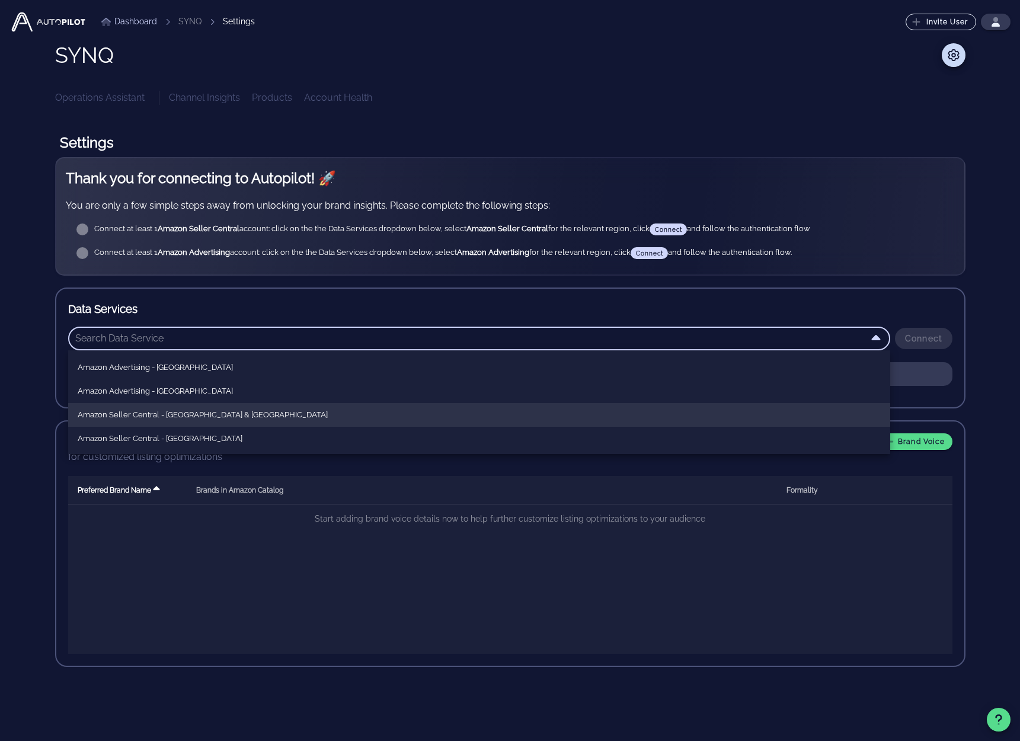
scroll to position [50, 0]
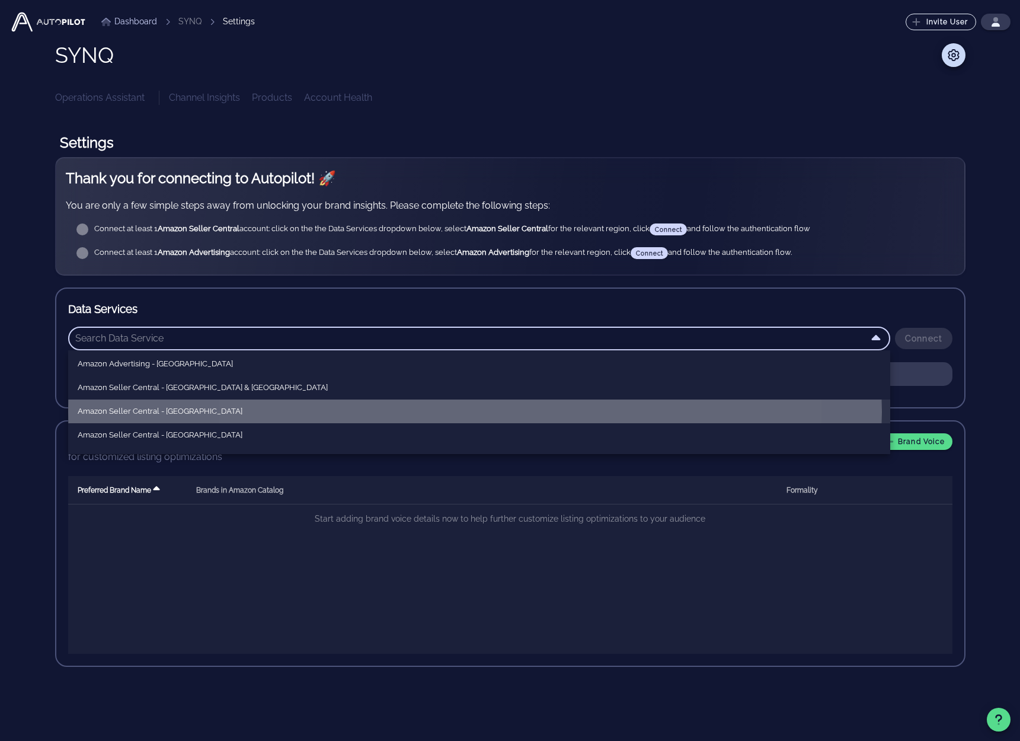
click at [207, 412] on div "Amazon Seller Central - [GEOGRAPHIC_DATA]" at bounding box center [479, 411] width 803 height 9
type input "Amazon Seller Central - [GEOGRAPHIC_DATA]"
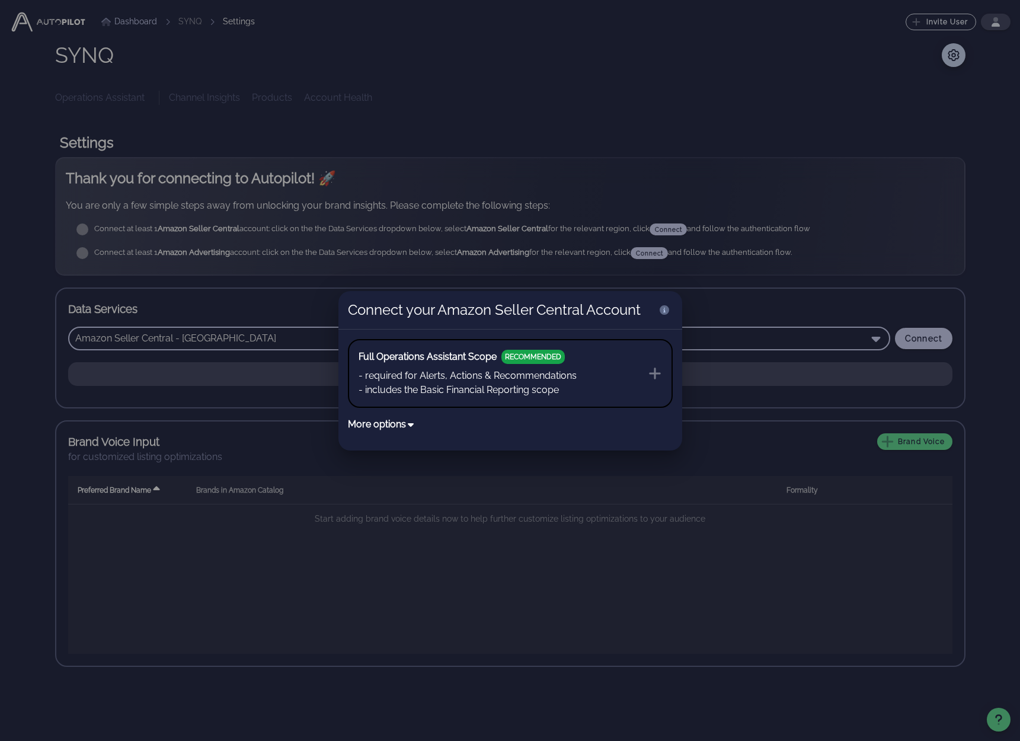
click at [384, 426] on button "More options" at bounding box center [382, 424] width 68 height 14
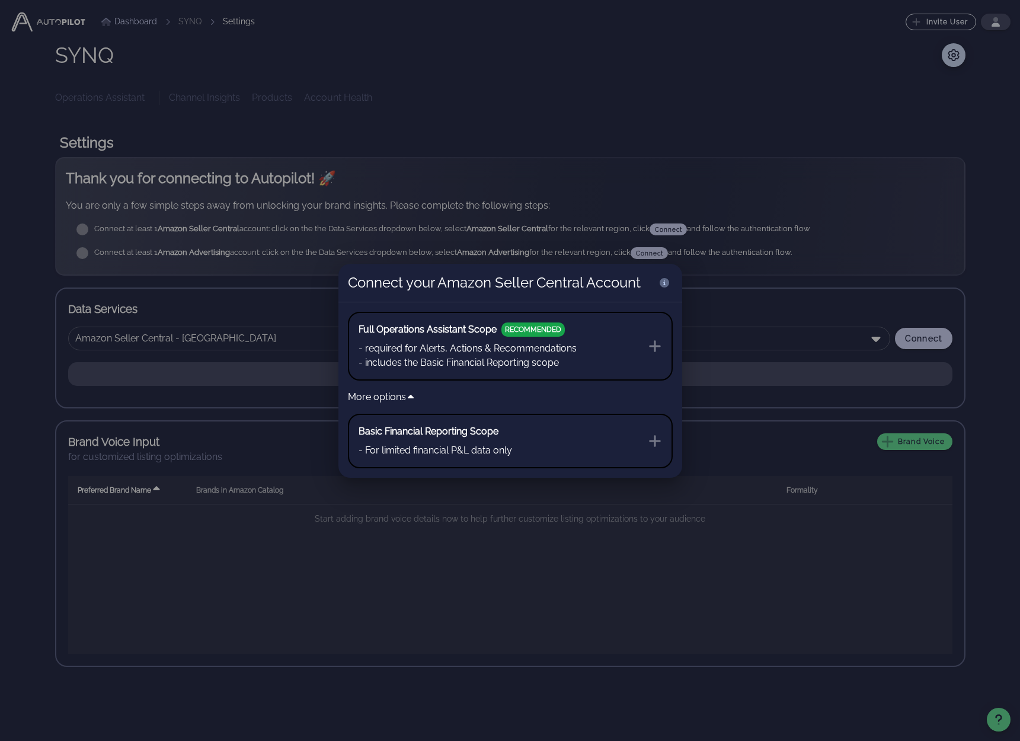
drag, startPoint x: 374, startPoint y: 286, endPoint x: 641, endPoint y: 281, distance: 267.4
click at [641, 281] on div "Connect your Amazon Seller Central Account" at bounding box center [495, 283] width 312 height 38
click at [650, 349] on icon at bounding box center [655, 346] width 14 height 14
